Goal: Book appointment/travel/reservation

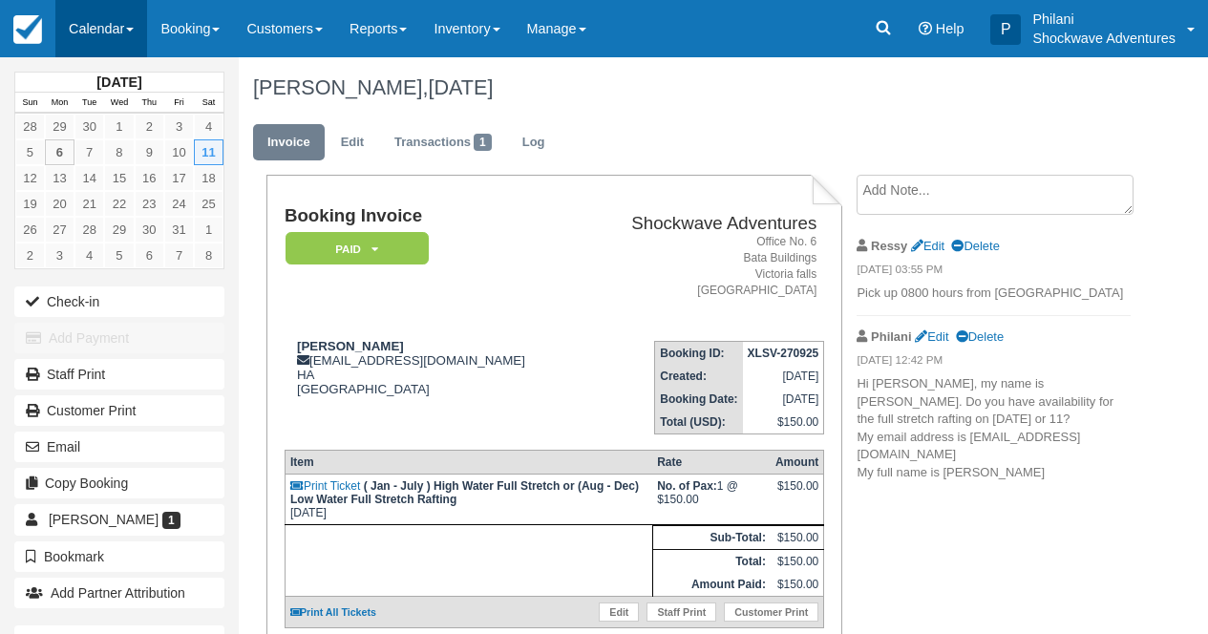
click at [139, 43] on link "Calendar" at bounding box center [101, 28] width 92 height 57
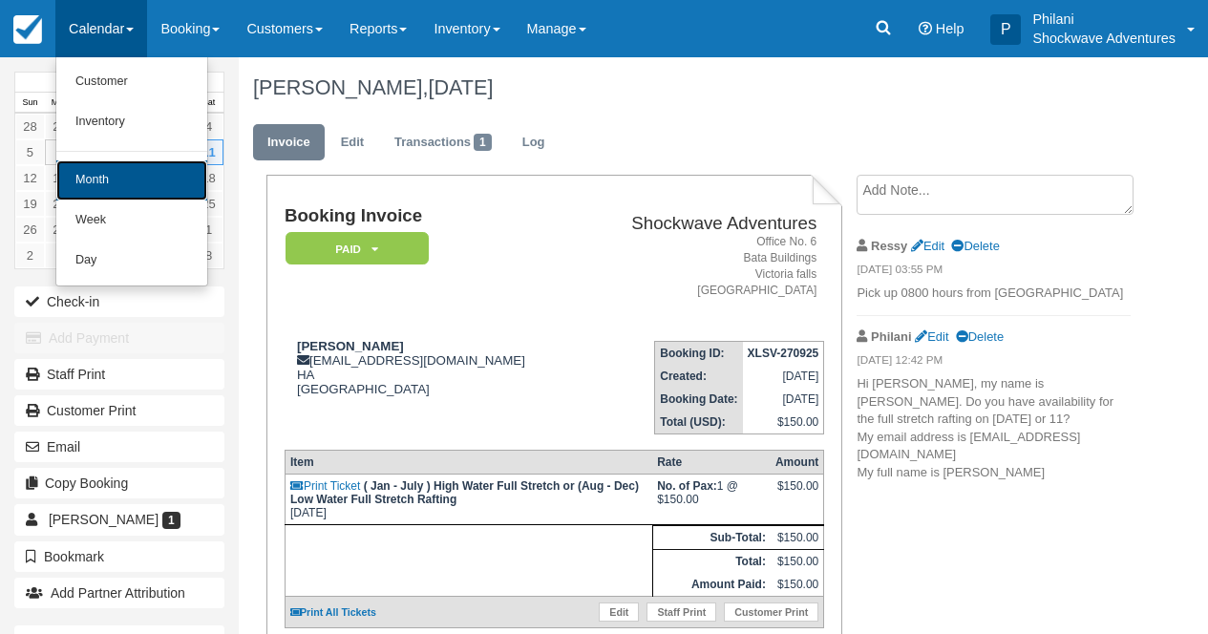
click at [161, 179] on link "Month" at bounding box center [131, 180] width 151 height 40
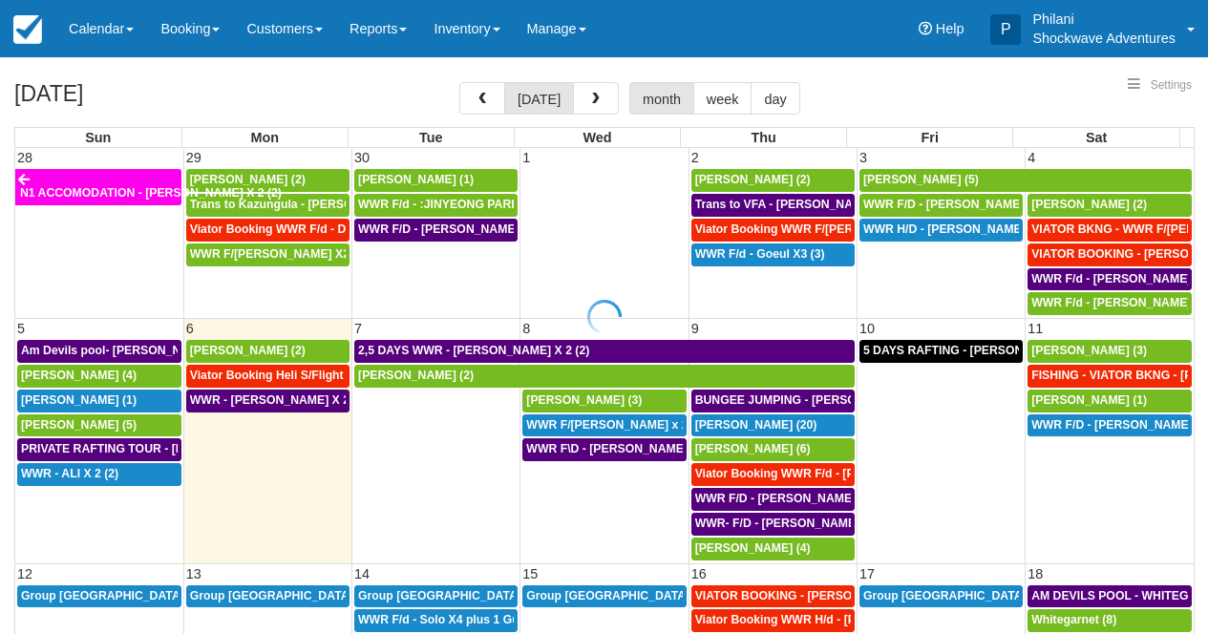
select select
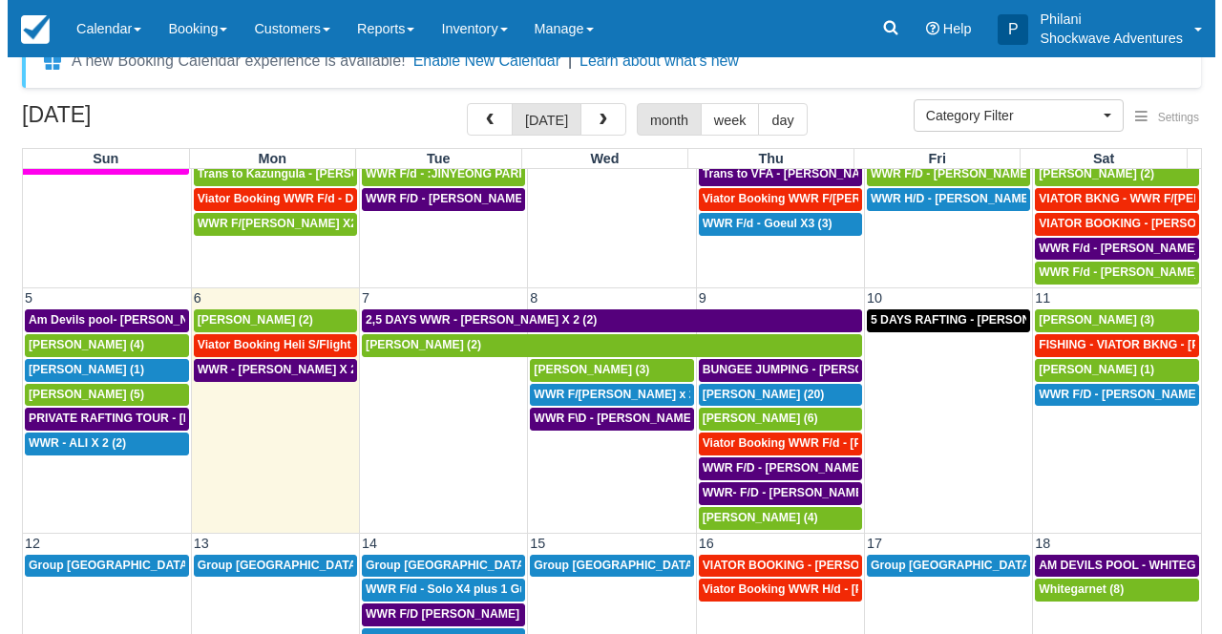
scroll to position [137, 0]
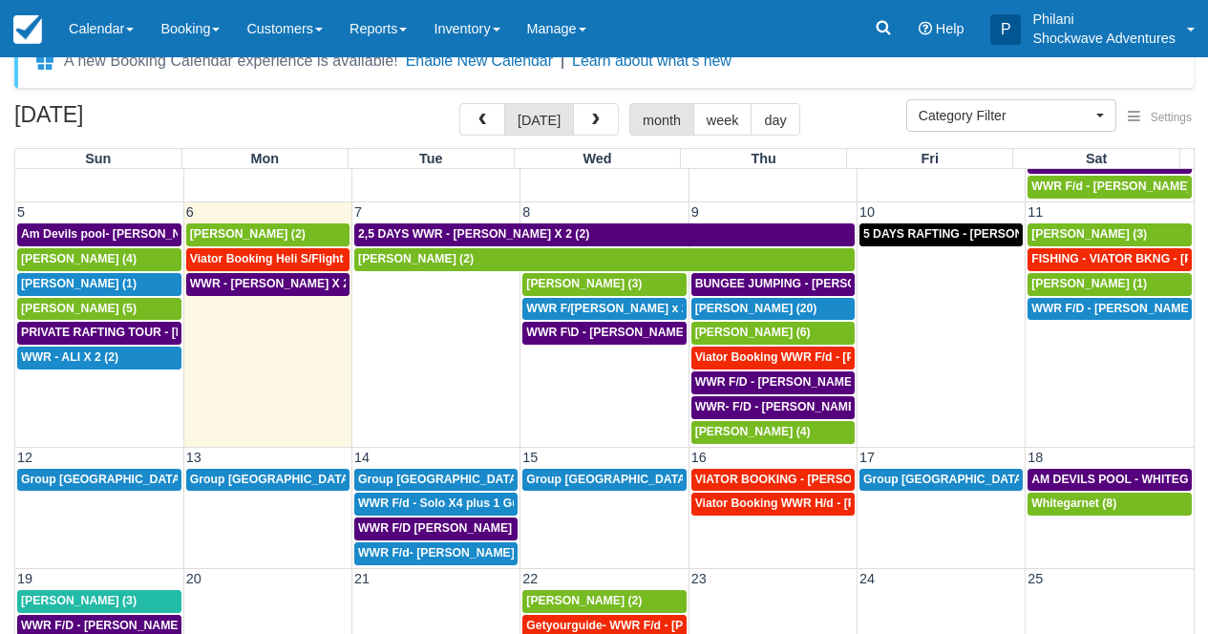
click at [436, 399] on td at bounding box center [436, 358] width 168 height 173
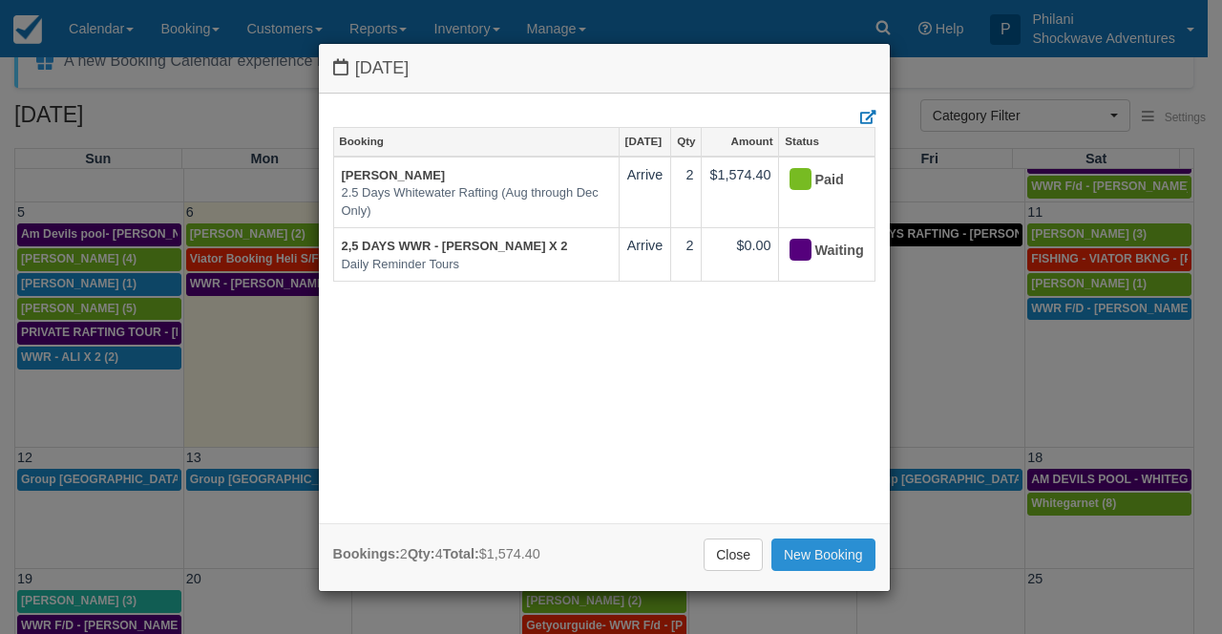
click at [830, 564] on link "New Booking" at bounding box center [823, 554] width 104 height 32
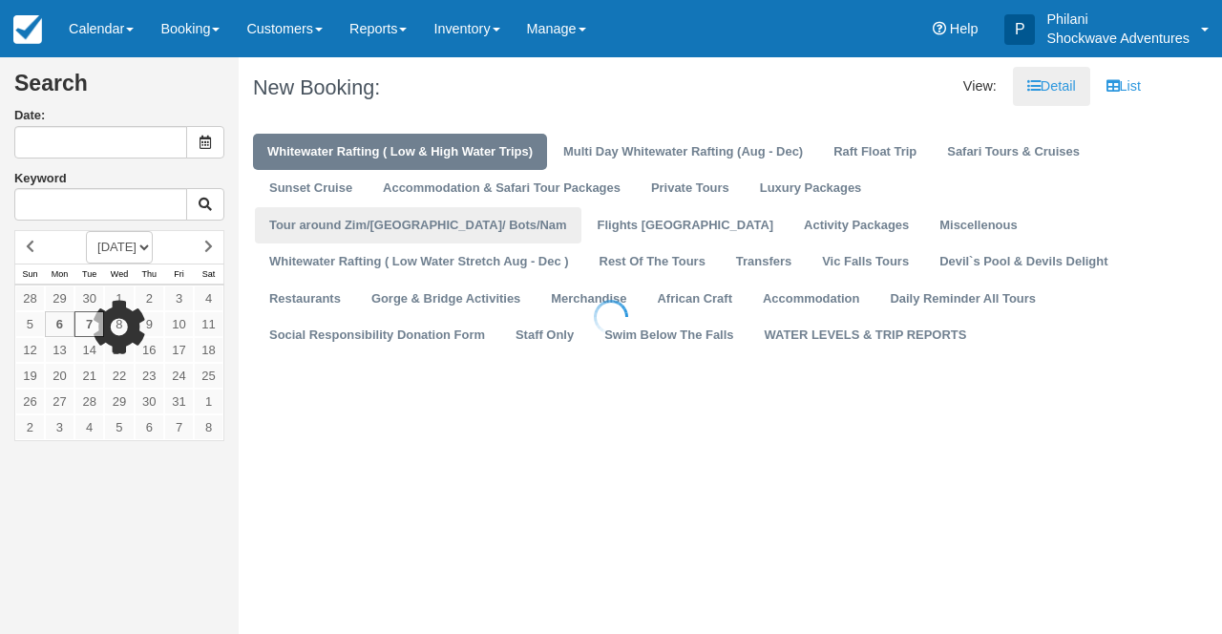
type input "[DATE]"
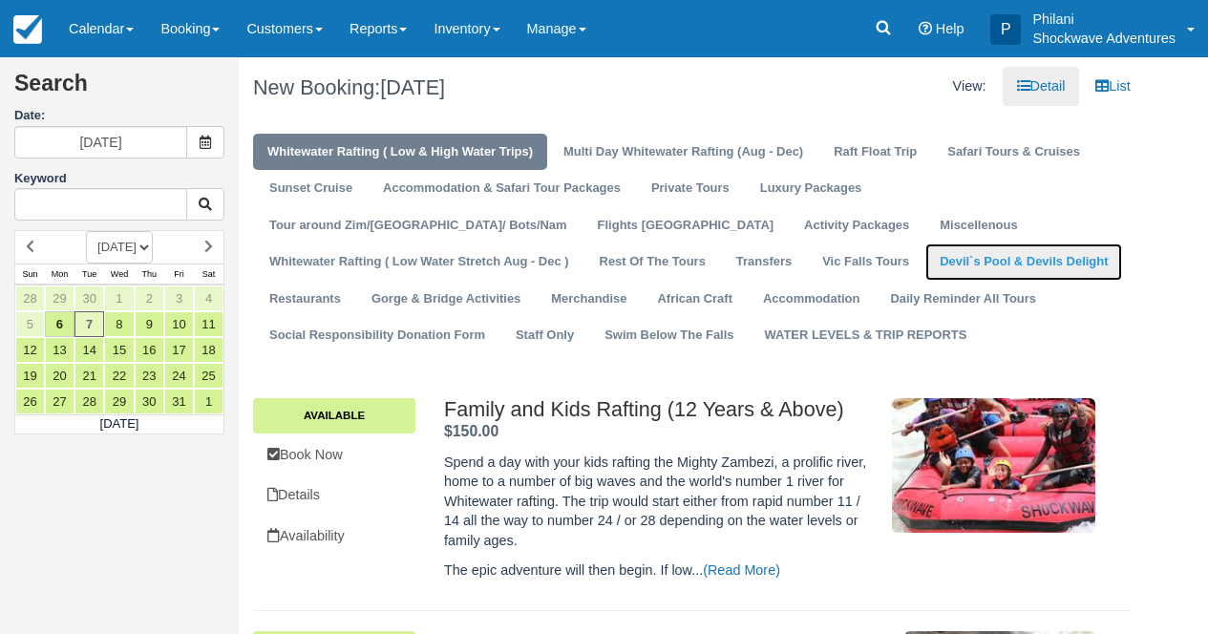
click at [925, 257] on link "Devil`s Pool & Devils Delight" at bounding box center [1023, 261] width 197 height 37
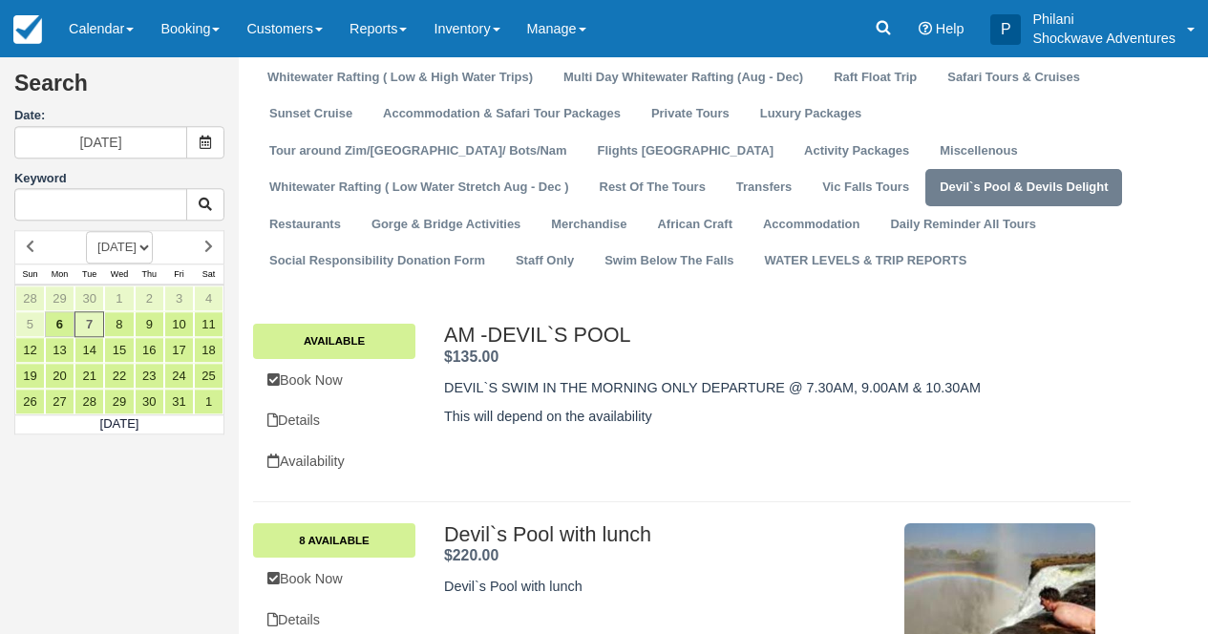
scroll to position [76, 0]
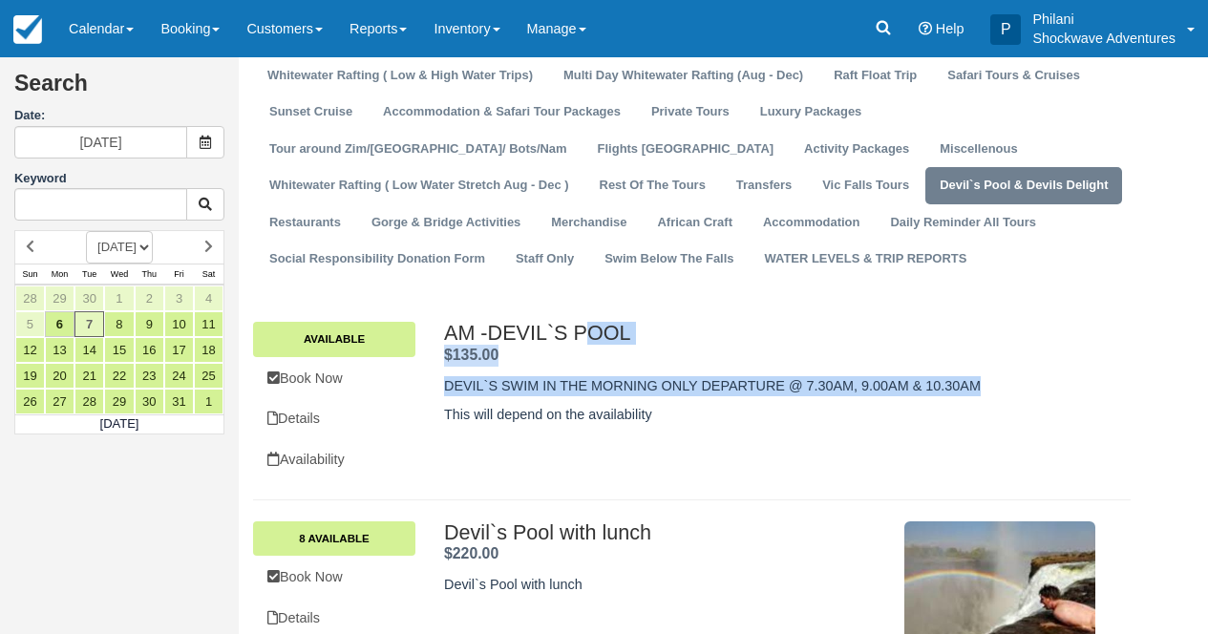
drag, startPoint x: 434, startPoint y: 340, endPoint x: 984, endPoint y: 373, distance: 550.8
click at [1009, 386] on div "AM -DEVIL`S POOL . $135.00 . DEVIL`S SWIM IN THE MORNING ONLY DEPARTURE @ 7.30A…" at bounding box center [770, 378] width 680 height 113
copy div "AM -DEVIL`S POOL . $135.00 . DEVIL`S SWIM IN THE MORNING ONLY DEPARTURE @ 7.30A…"
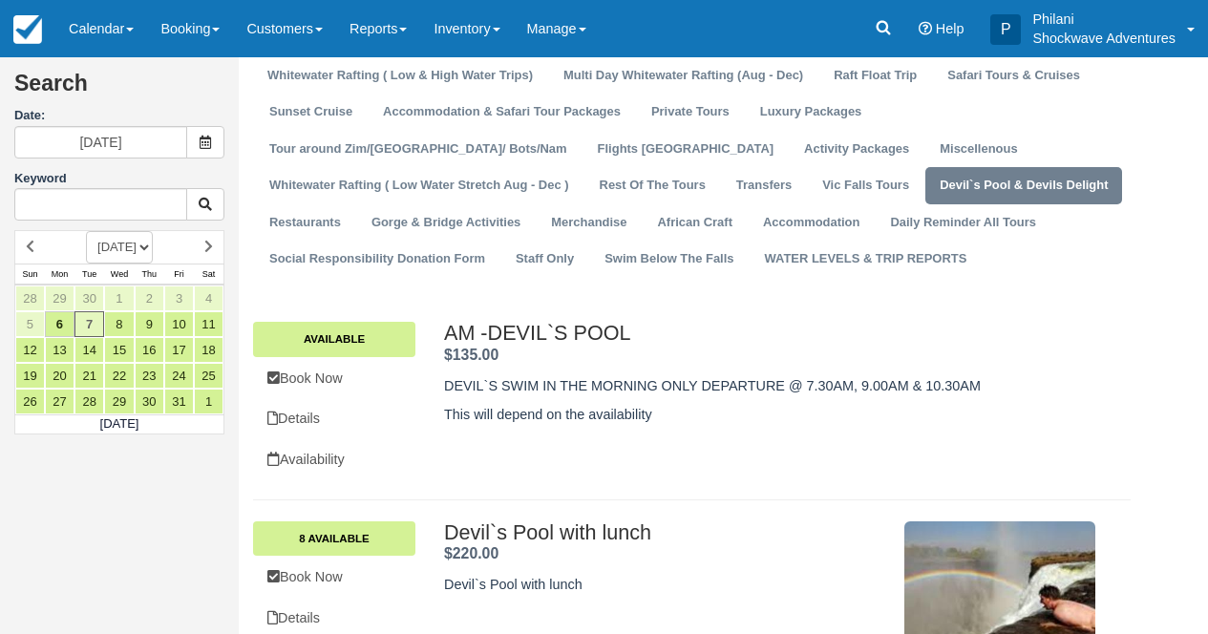
click at [735, 311] on div "AM -DEVIL`S POOL $135.00 . Available Book Now Details Availability AM -DEVIL`S …" at bounding box center [691, 401] width 877 height 199
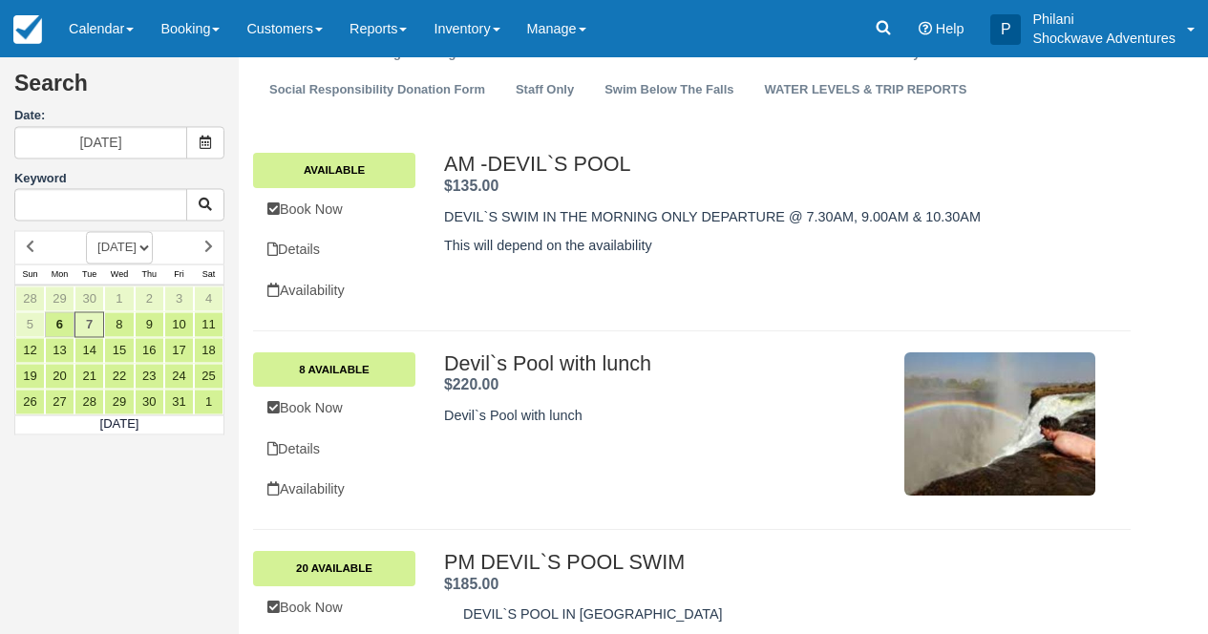
scroll to position [321, 0]
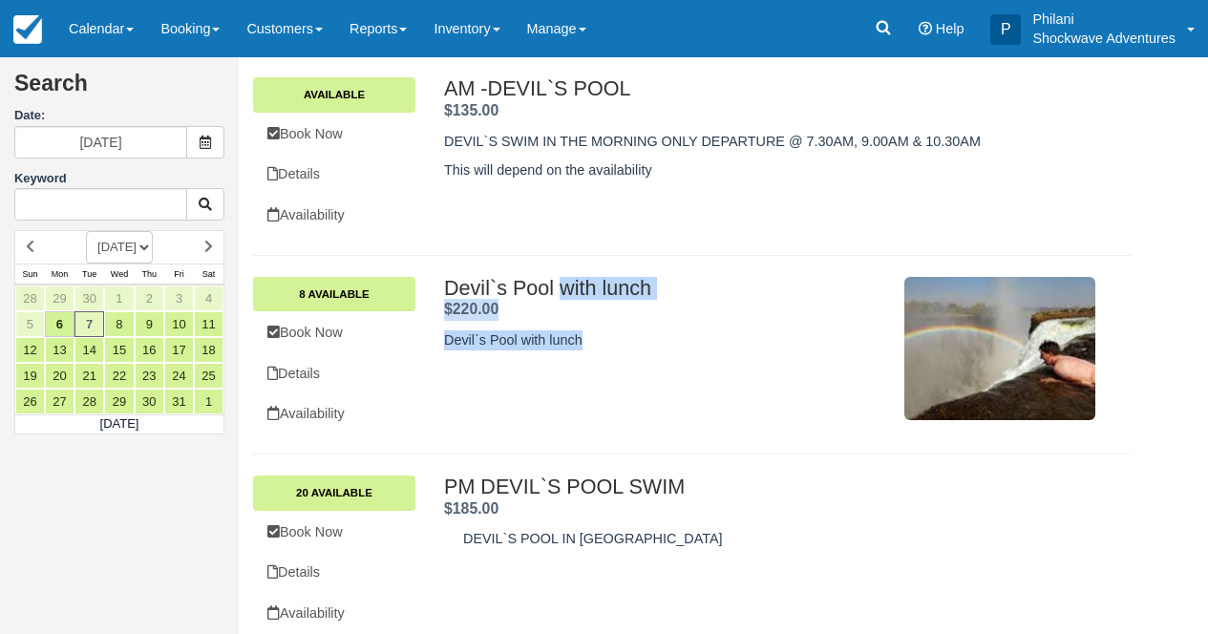
drag, startPoint x: 441, startPoint y: 285, endPoint x: 598, endPoint y: 336, distance: 164.5
click at [594, 339] on div "Devil`s Pool with lunch . $220.00 . Devil`s Pool with lunch" at bounding box center [770, 348] width 680 height 143
copy div "Devil`s Pool with lunch . $220.00 . Devil`s Pool with lunch"
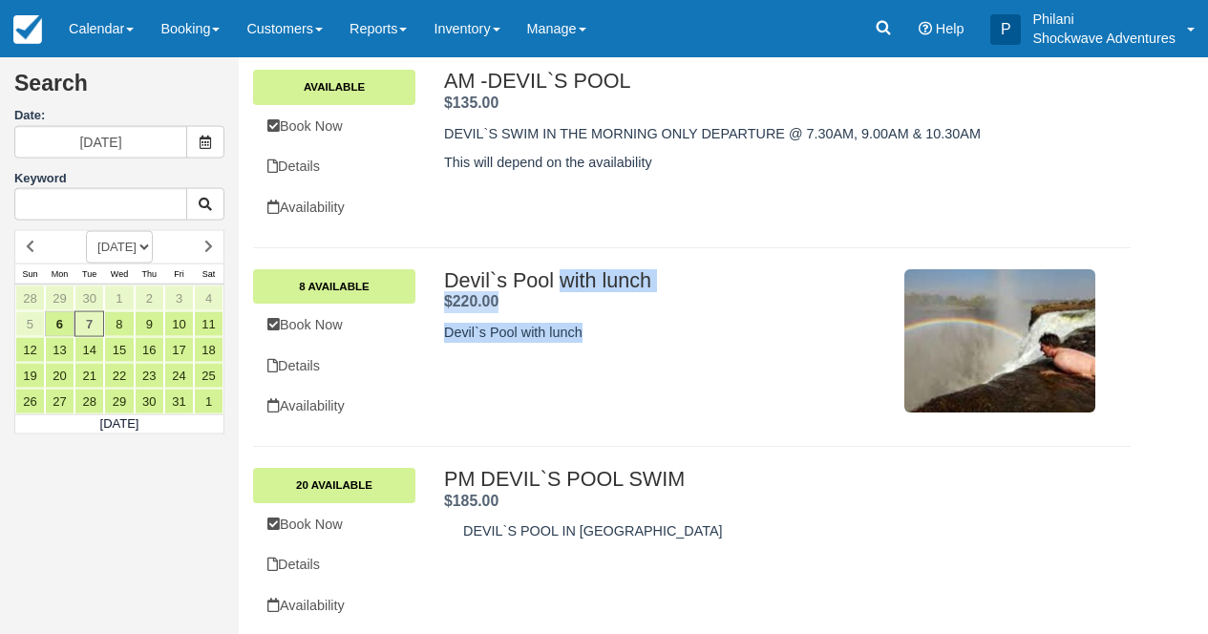
scroll to position [341, 0]
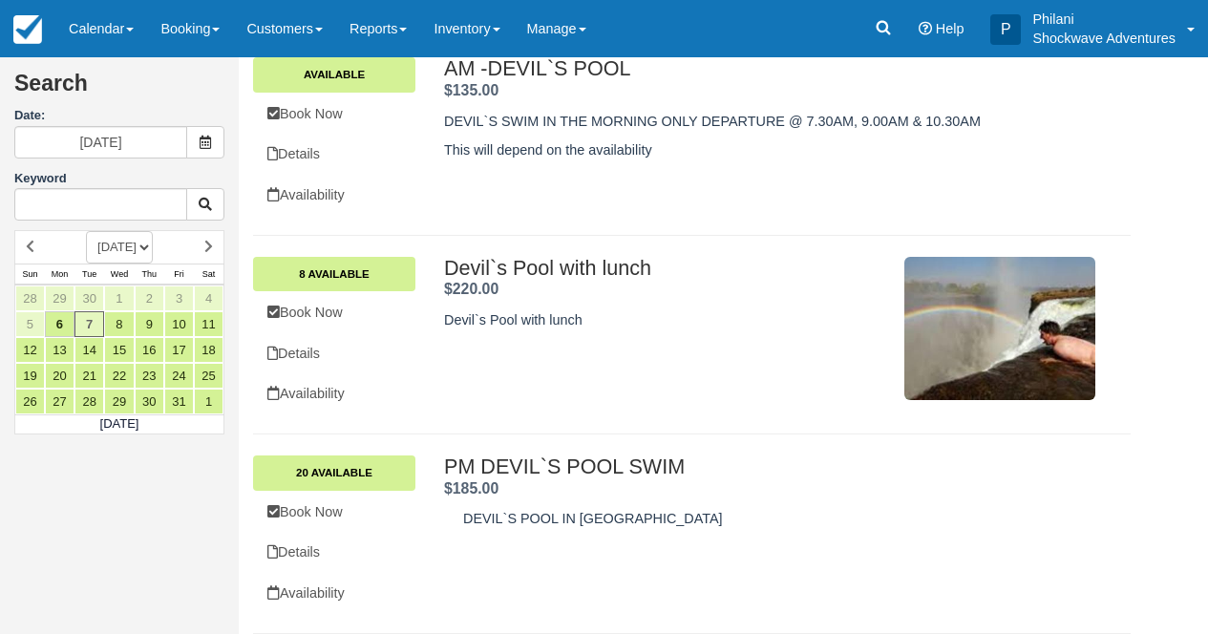
drag, startPoint x: 717, startPoint y: 521, endPoint x: 622, endPoint y: 504, distance: 96.1
click at [716, 521] on p "DEVIL`S POOL IN [GEOGRAPHIC_DATA]" at bounding box center [779, 519] width 632 height 20
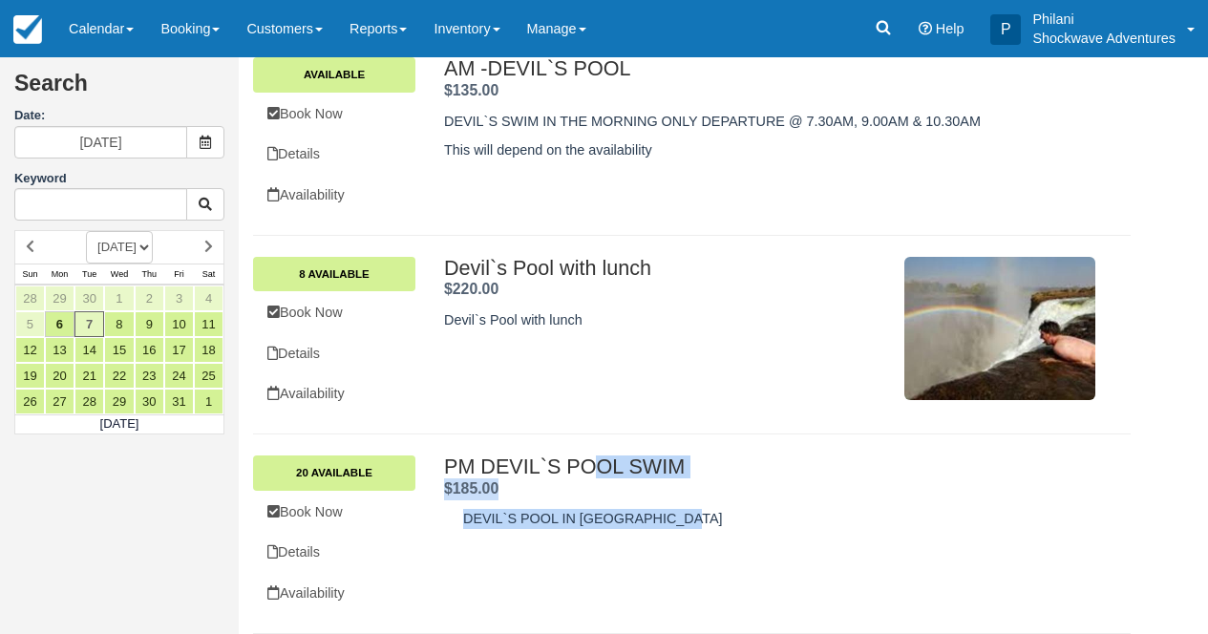
drag, startPoint x: 447, startPoint y: 464, endPoint x: 722, endPoint y: 523, distance: 281.2
click at [722, 523] on div "PM DEVIL`S POOL SWIM . $185.00 . [GEOGRAPHIC_DATA] IN [GEOGRAPHIC_DATA]" at bounding box center [769, 496] width 651 height 83
copy div "PM DEVIL`S POOL SWIM . $185.00 . [GEOGRAPHIC_DATA] IN [GEOGRAPHIC_DATA]"
